Goal: Navigation & Orientation: Understand site structure

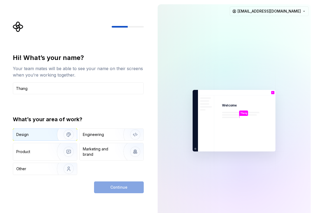
type input "Thang"
click at [43, 134] on div "Design" at bounding box center [33, 134] width 34 height 5
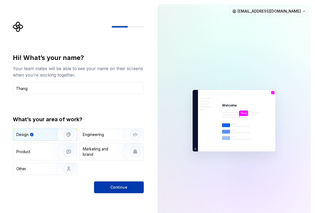
click at [116, 186] on span "Continue" at bounding box center [118, 186] width 17 height 5
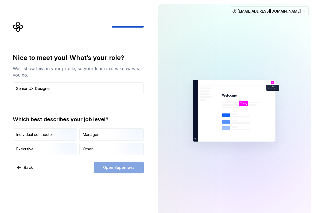
type input "Senior UX Designer"
click at [56, 136] on img "button" at bounding box center [64, 141] width 34 height 36
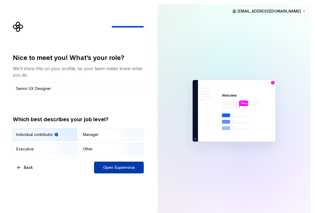
click at [116, 167] on span "Open Supernova" at bounding box center [119, 167] width 32 height 5
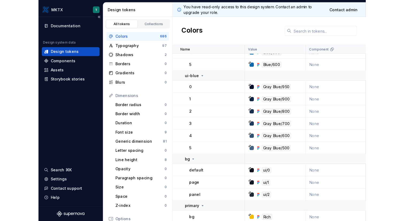
scroll to position [181, 0]
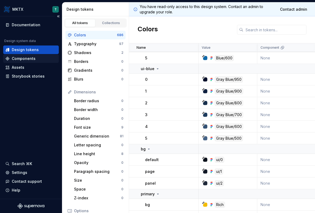
click at [43, 58] on div "Components" at bounding box center [30, 58] width 51 height 5
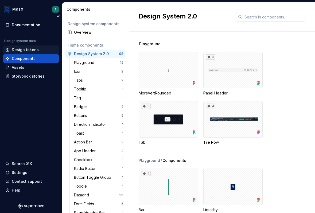
click at [38, 50] on div "Design tokens" at bounding box center [30, 49] width 51 height 5
